Goal: Find contact information: Find contact information

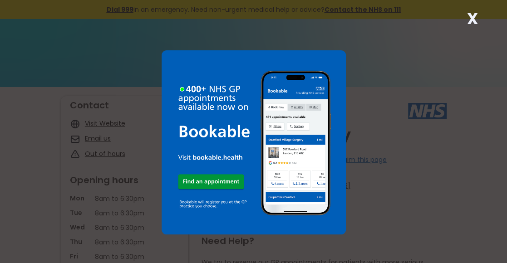
click at [430, 246] on div "X" at bounding box center [253, 131] width 507 height 263
click at [465, 23] on div "X" at bounding box center [472, 22] width 18 height 18
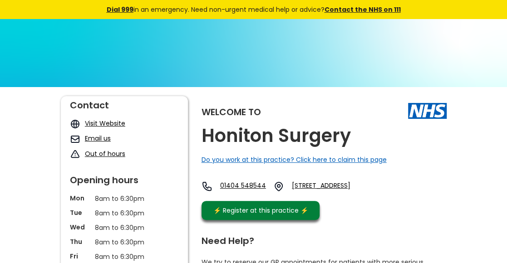
click at [102, 137] on link "Email us" at bounding box center [98, 138] width 26 height 9
click at [100, 138] on link "Email us" at bounding box center [98, 138] width 26 height 9
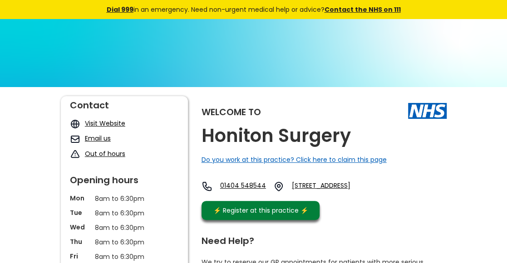
click at [100, 140] on link "Email us" at bounding box center [98, 138] width 26 height 9
click at [102, 139] on link "Email us" at bounding box center [98, 138] width 26 height 9
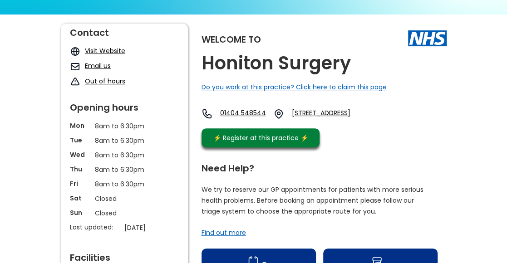
scroll to position [43, 0]
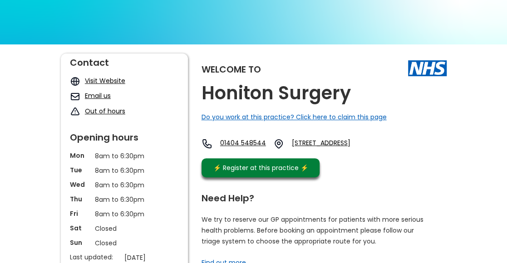
click at [102, 95] on link "Email us" at bounding box center [98, 95] width 26 height 9
click at [101, 98] on link "Email us" at bounding box center [98, 95] width 26 height 9
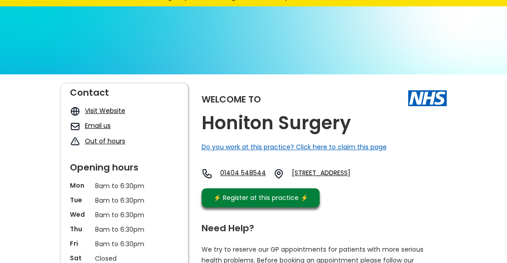
scroll to position [0, 0]
